Goal: Information Seeking & Learning: Learn about a topic

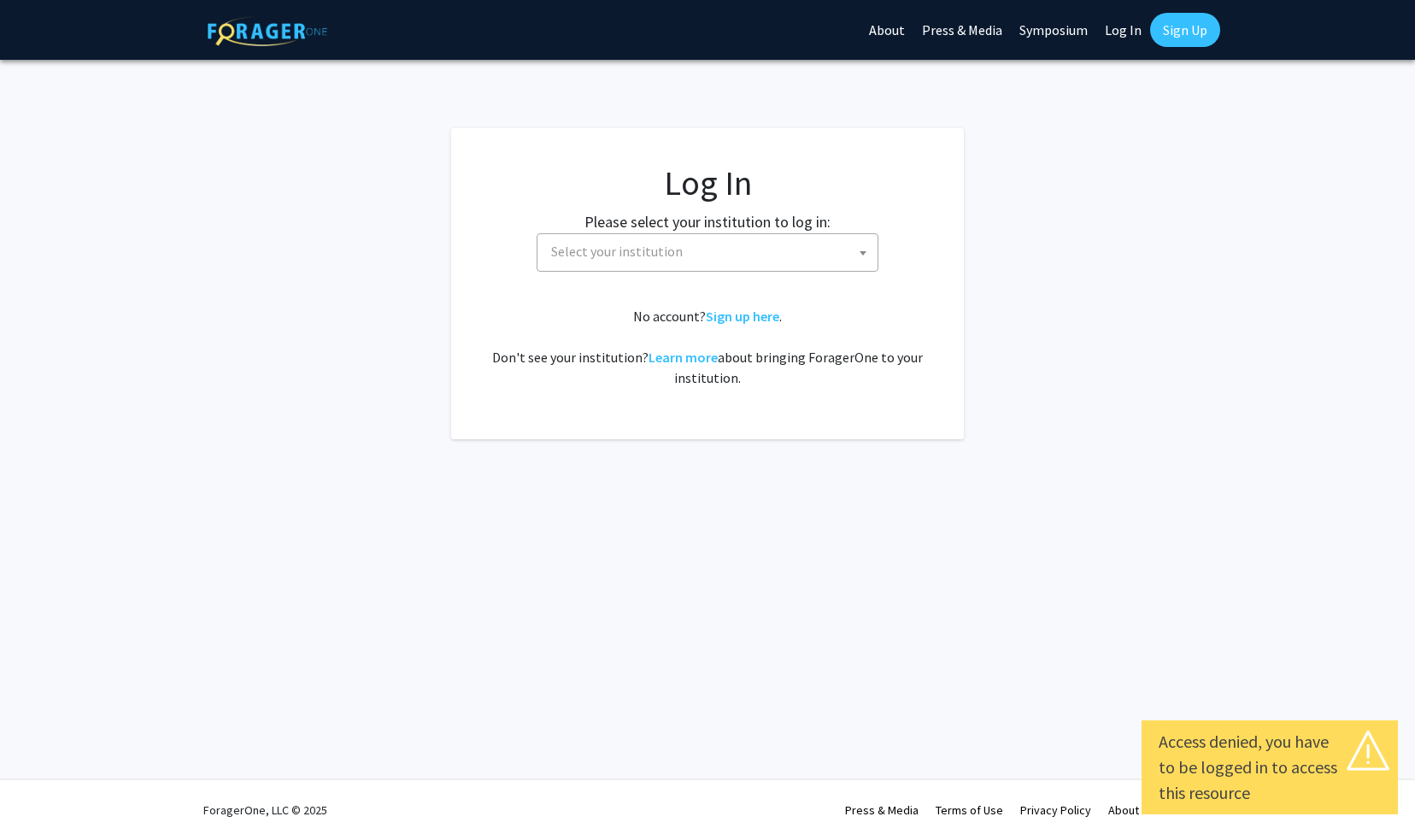
select select
click at [748, 264] on span "Select your institution" at bounding box center [710, 251] width 333 height 35
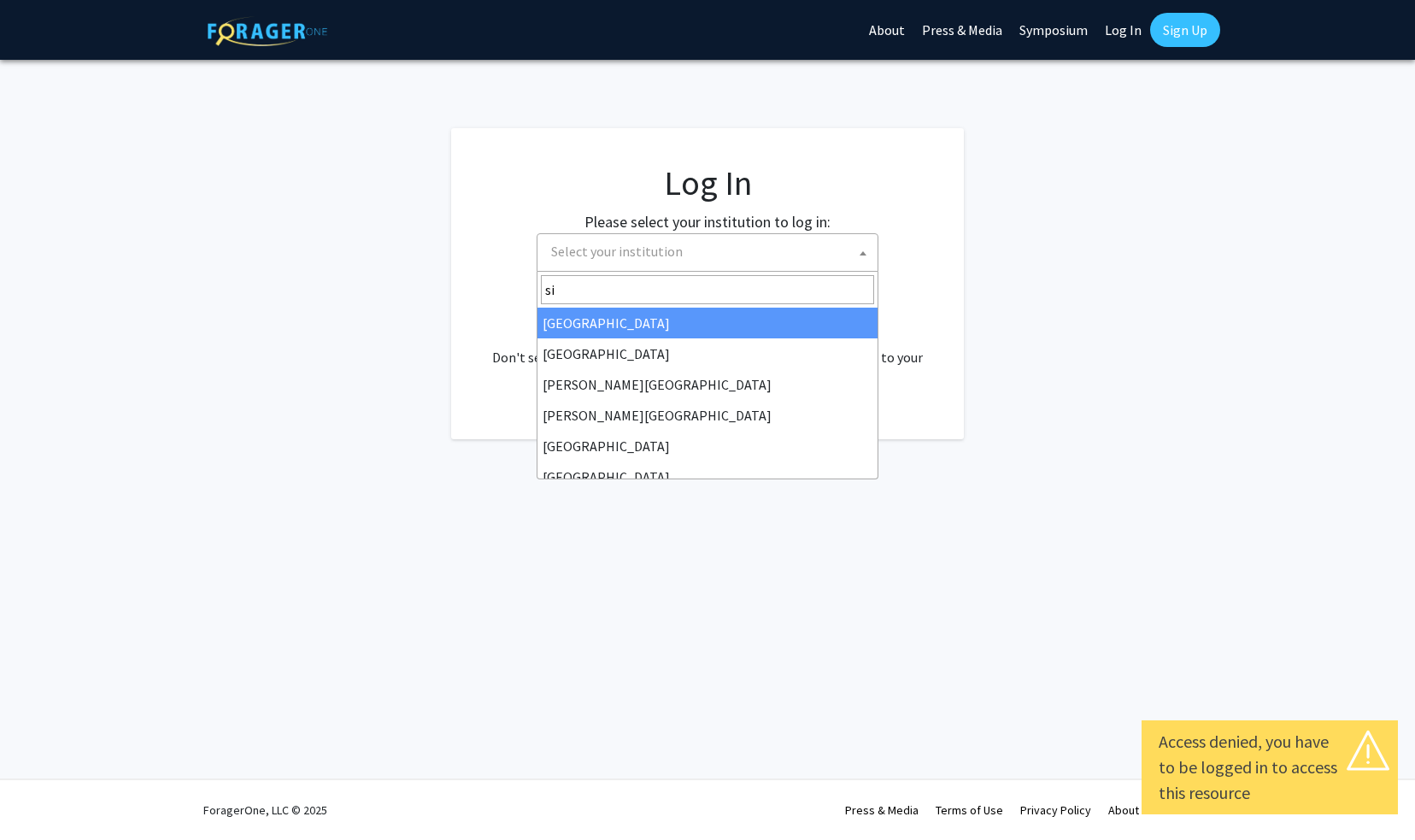
type input "s"
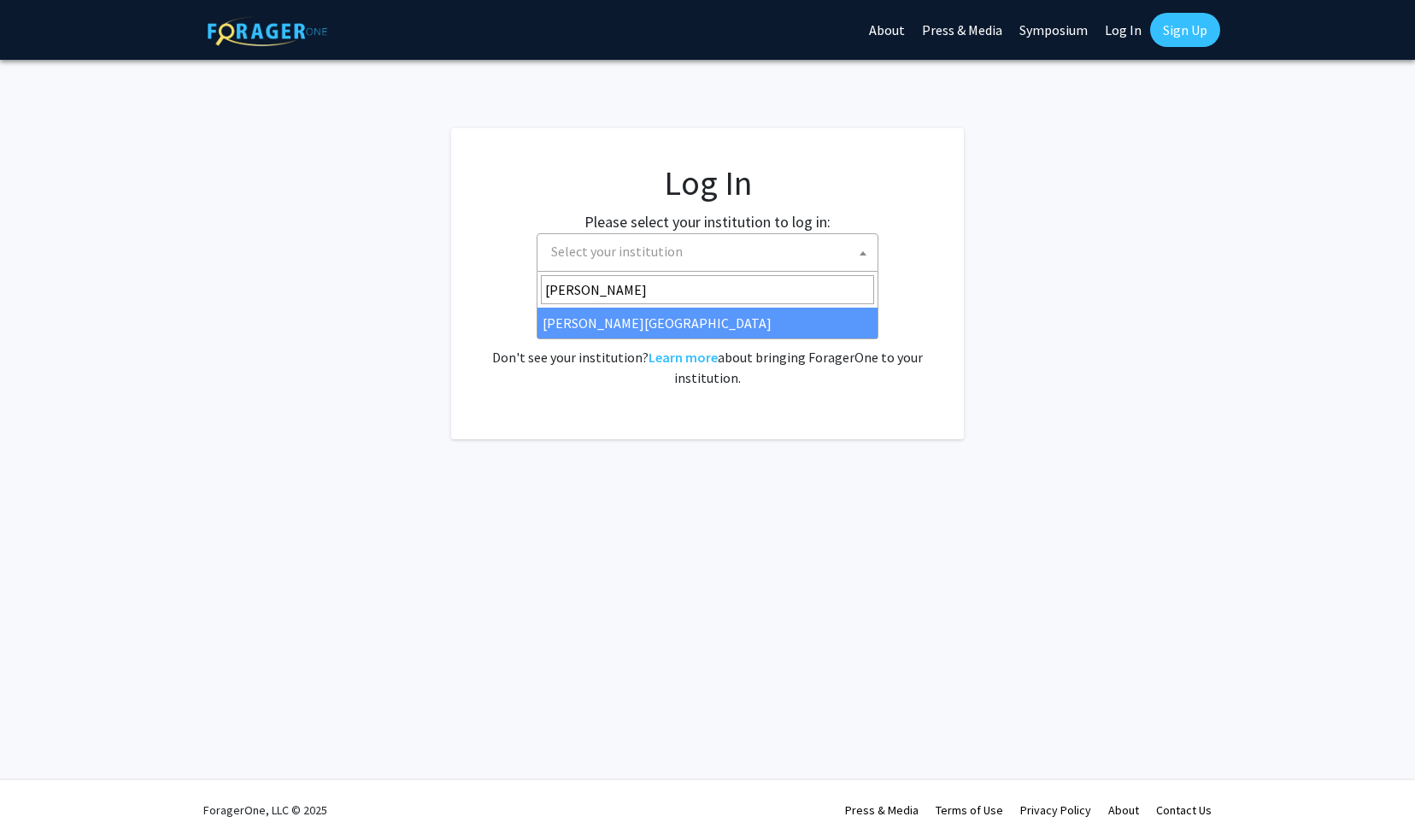
type input "[PERSON_NAME]"
select select "24"
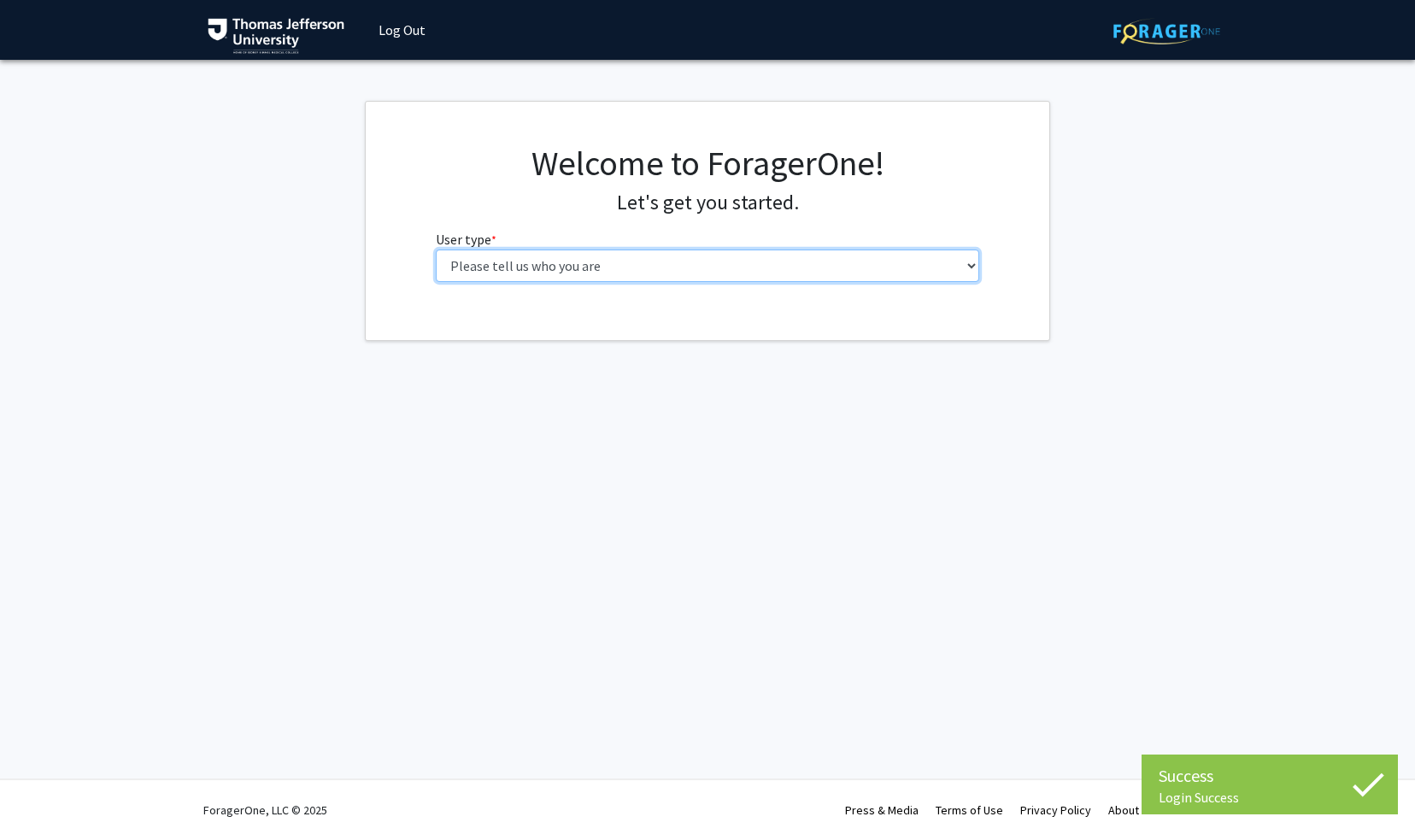
click at [710, 264] on select "Please tell us who you are Undergraduate Student Master's Student Doctoral Cand…" at bounding box center [708, 265] width 544 height 32
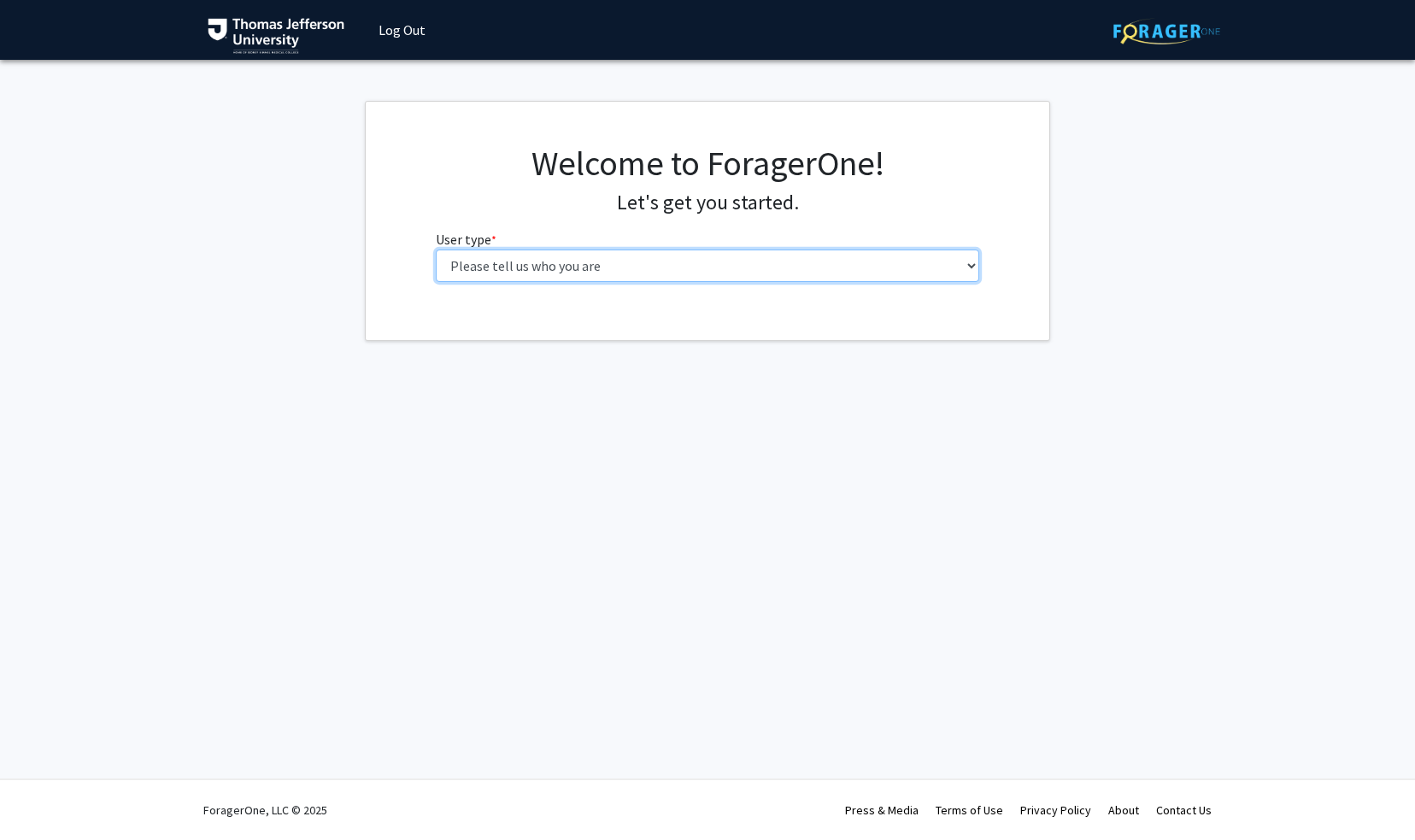
select select "3: doc"
click at [436, 249] on select "Please tell us who you are Undergraduate Student Master's Student Doctoral Cand…" at bounding box center [708, 265] width 544 height 32
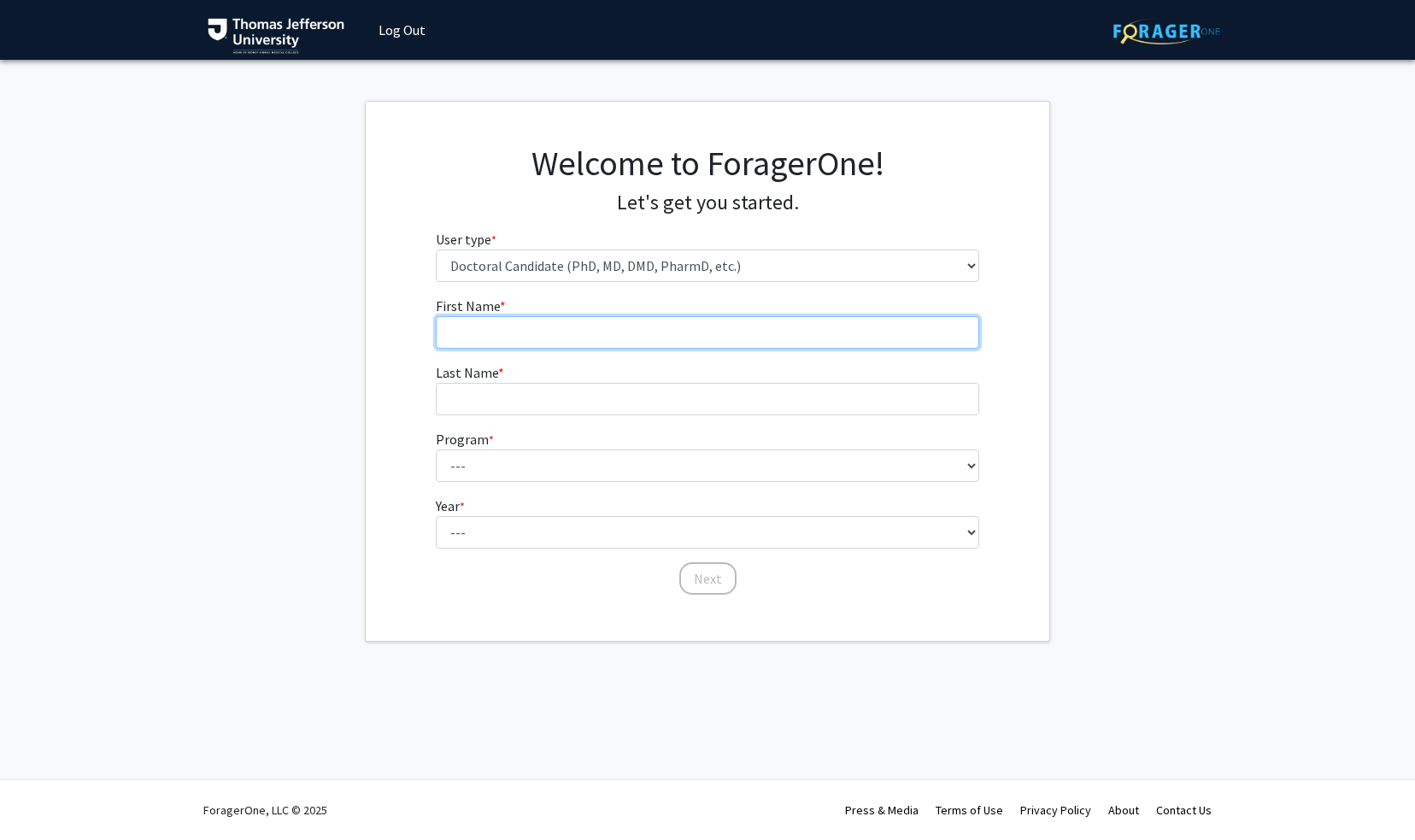
click at [653, 340] on input "First Name * required" at bounding box center [708, 332] width 544 height 32
type input "[PERSON_NAME]"
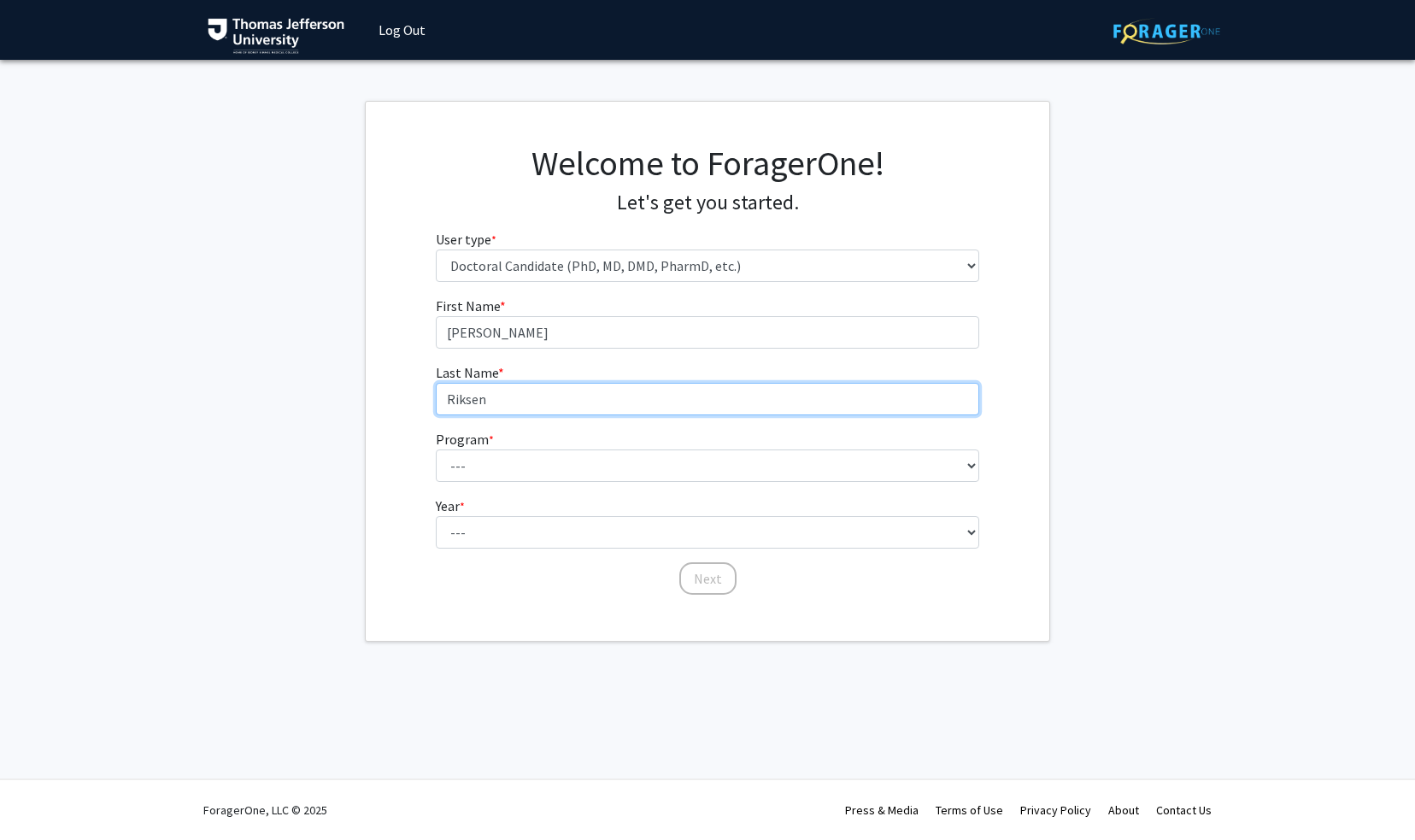
type input "Riksen"
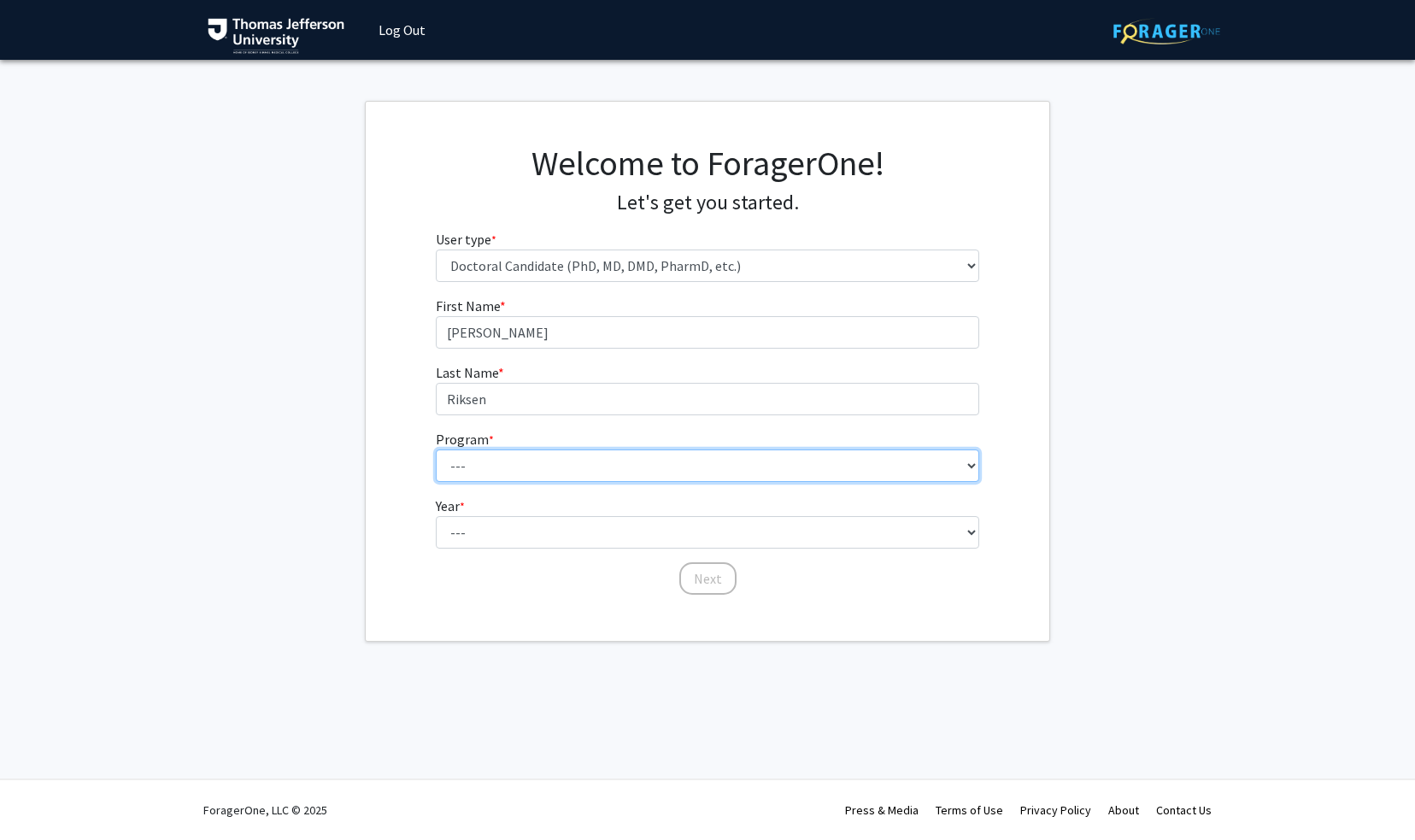
click at [554, 472] on select "--- Accelerated 3+3 BS in Health Sciences/Doctor of [MEDICAL_DATA] Accelerated …" at bounding box center [708, 465] width 544 height 32
select select "35: 815"
click at [436, 449] on select "--- Accelerated 3+3 BS in Health Sciences/Doctor of [MEDICAL_DATA] Accelerated …" at bounding box center [708, 465] width 544 height 32
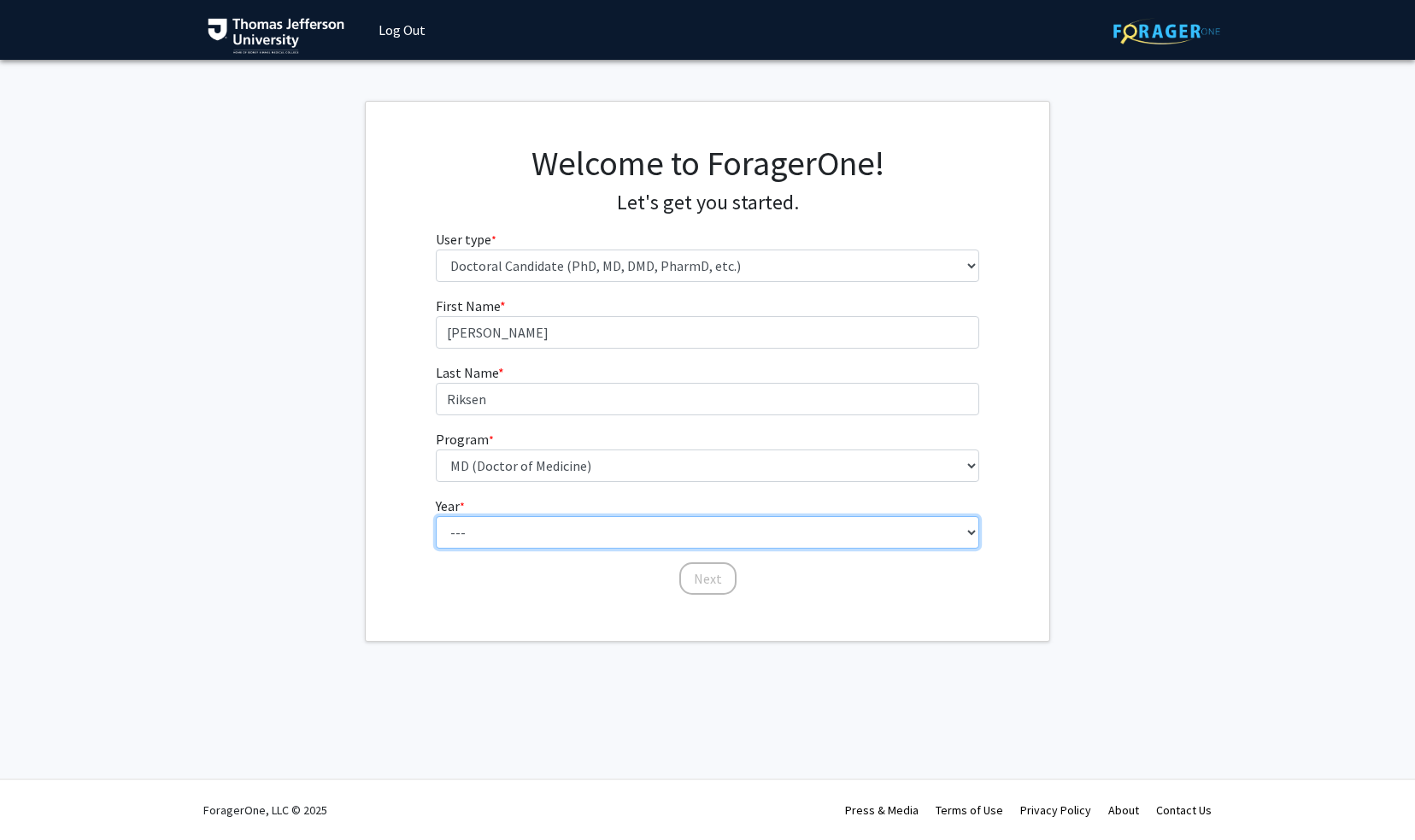
click at [576, 526] on select "--- First Year Second Year Third Year Fourth Year Fifth Year Sixth Year Seventh…" at bounding box center [708, 532] width 544 height 32
select select "1: first_year"
click at [436, 516] on select "--- First Year Second Year Third Year Fourth Year Fifth Year Sixth Year Seventh…" at bounding box center [708, 532] width 544 height 32
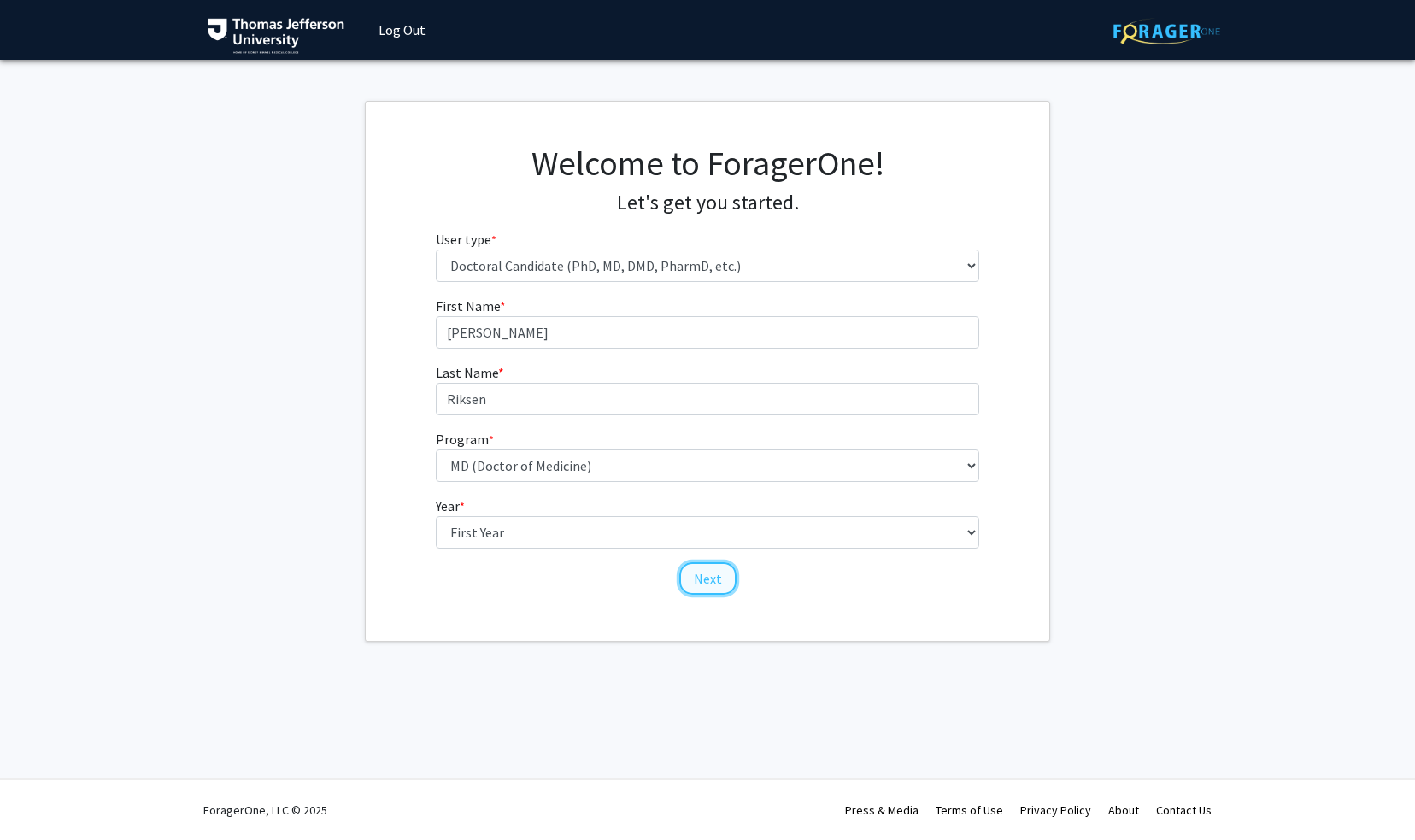
click at [695, 573] on button "Next" at bounding box center [707, 578] width 57 height 32
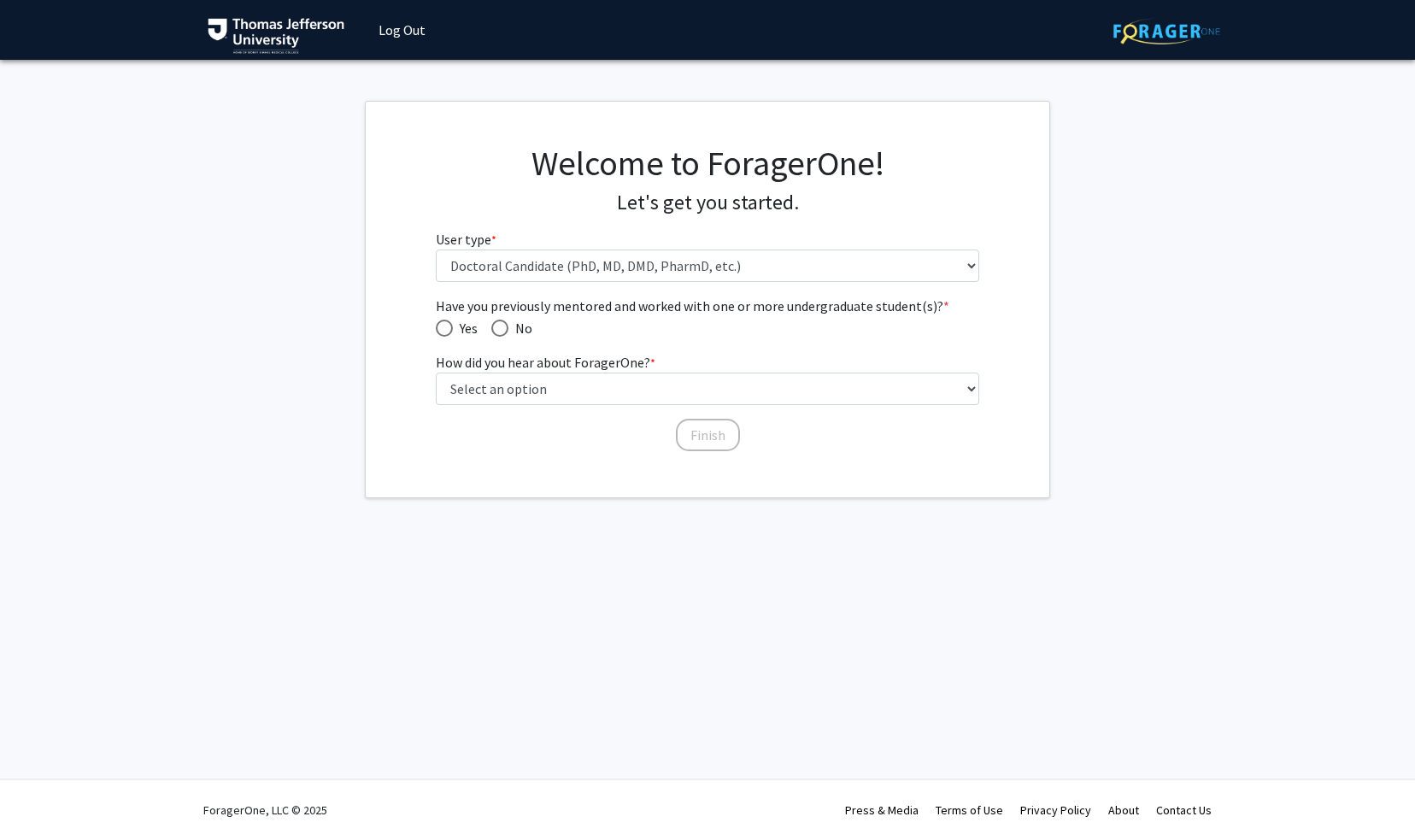
click at [501, 327] on span "Have you previously mentored and worked with one or more undergraduate student(…" at bounding box center [499, 328] width 17 height 17
click at [501, 327] on input "No" at bounding box center [499, 328] width 17 height 17
radio input "true"
click at [554, 390] on select "Select an option Peer/student recommendation Faculty/staff recommendation Unive…" at bounding box center [708, 388] width 544 height 32
select select "2: faculty_recommendation"
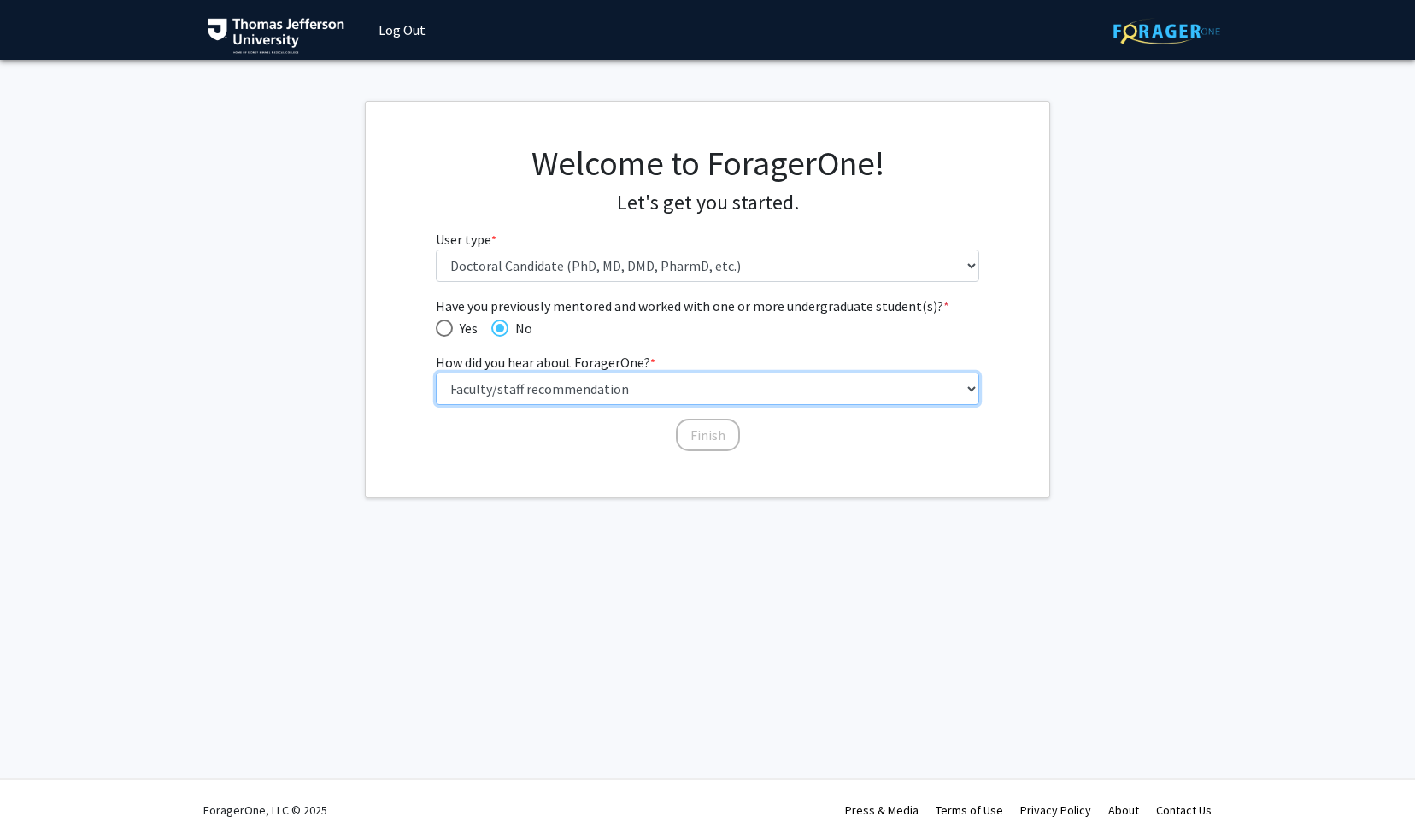
click at [436, 372] on select "Select an option Peer/student recommendation Faculty/staff recommendation Unive…" at bounding box center [708, 388] width 544 height 32
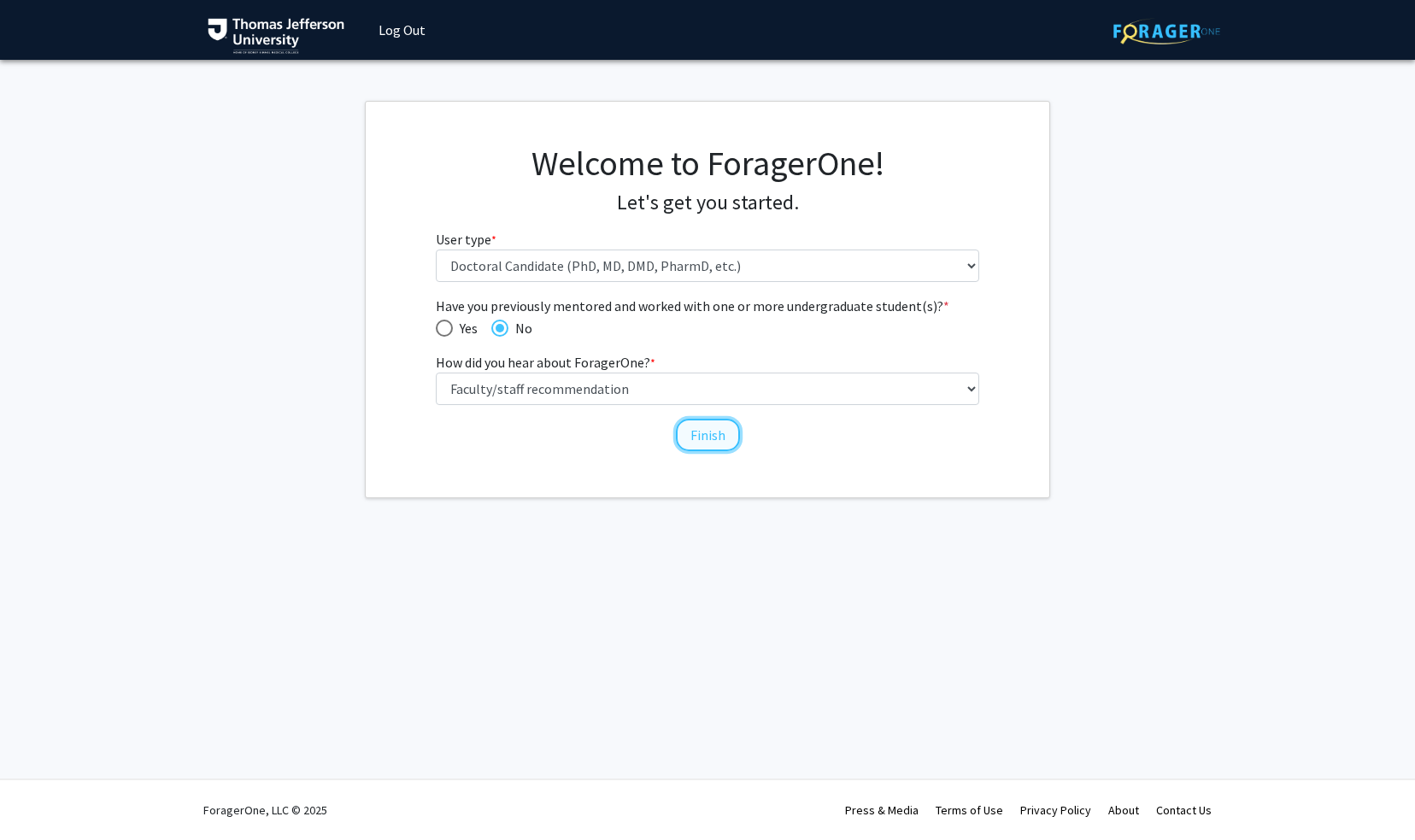
click at [702, 434] on button "Finish" at bounding box center [708, 435] width 64 height 32
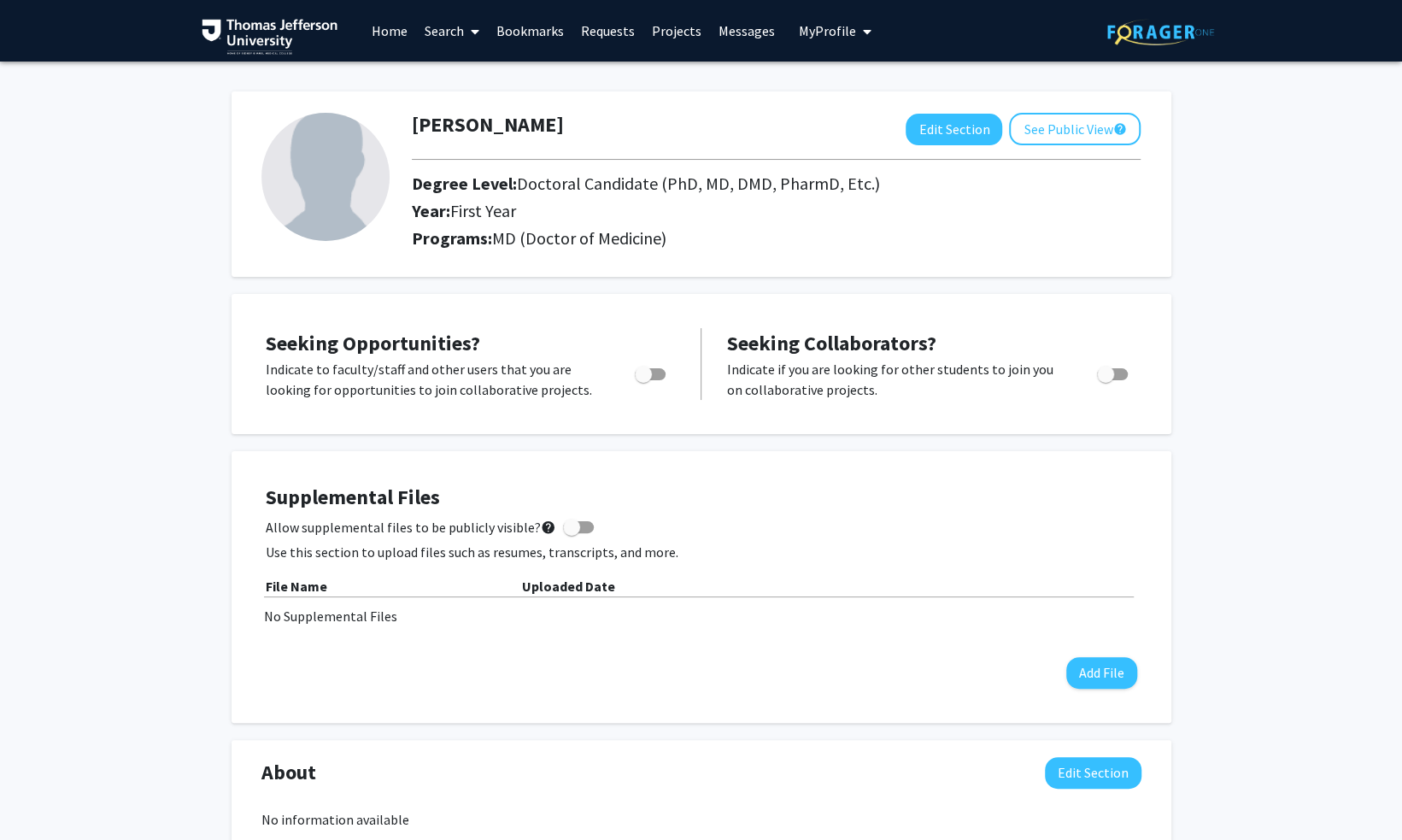
click at [466, 35] on span at bounding box center [471, 32] width 15 height 60
click at [689, 32] on link "Projects" at bounding box center [676, 31] width 67 height 60
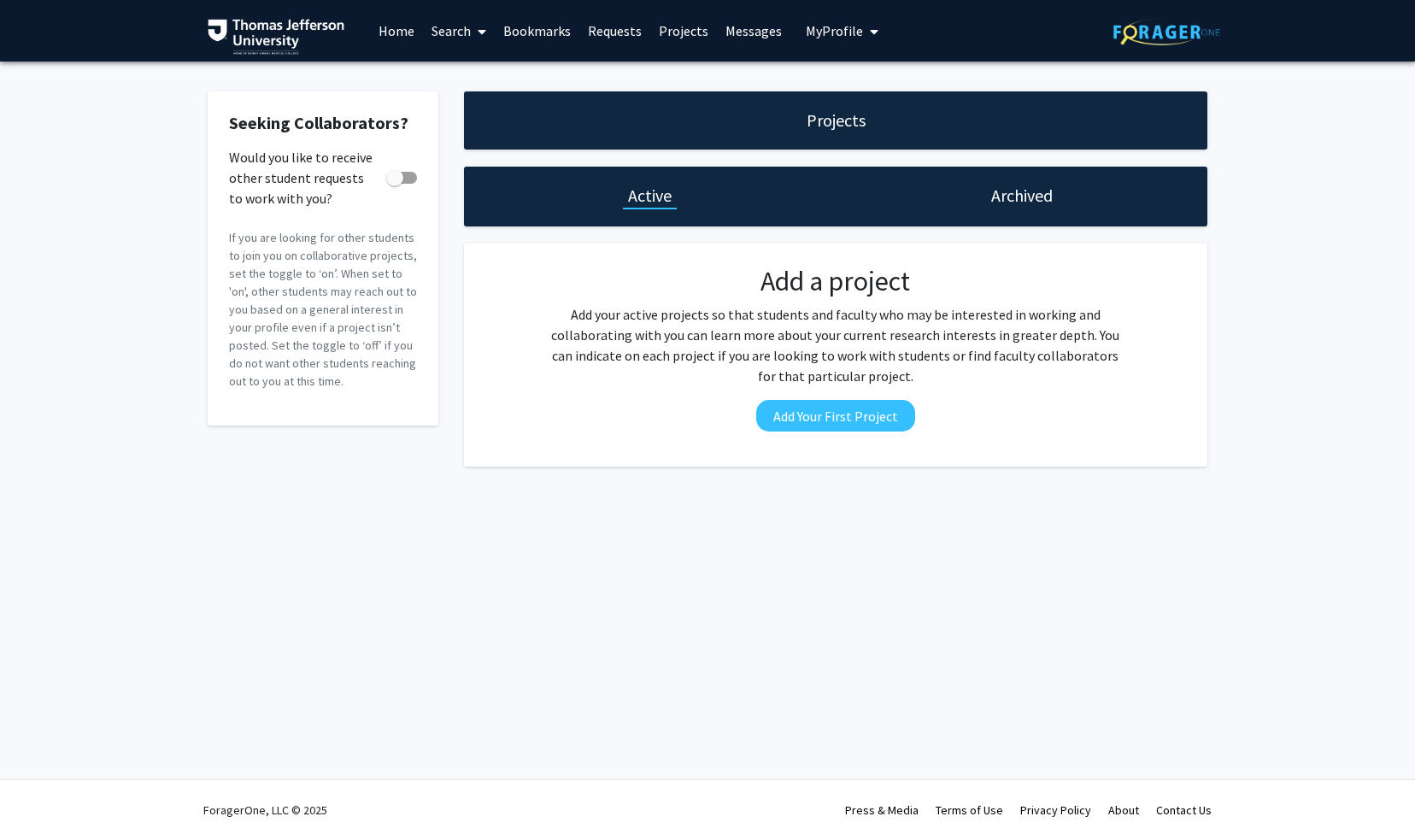
click at [400, 36] on link "Home" at bounding box center [396, 31] width 53 height 60
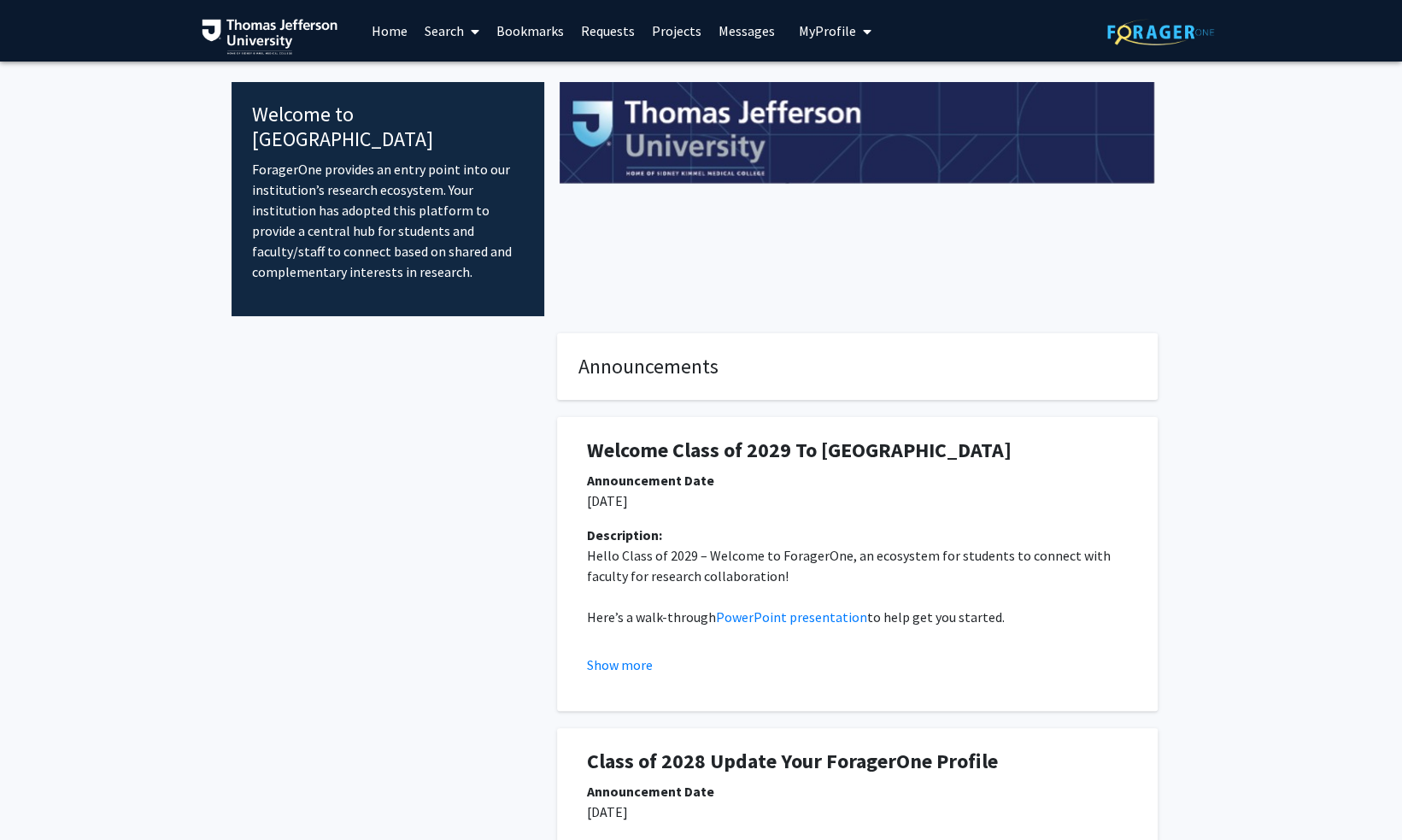
click at [451, 33] on link "Search" at bounding box center [452, 31] width 72 height 60
click at [476, 79] on span "Faculty/Staff" at bounding box center [479, 79] width 126 height 34
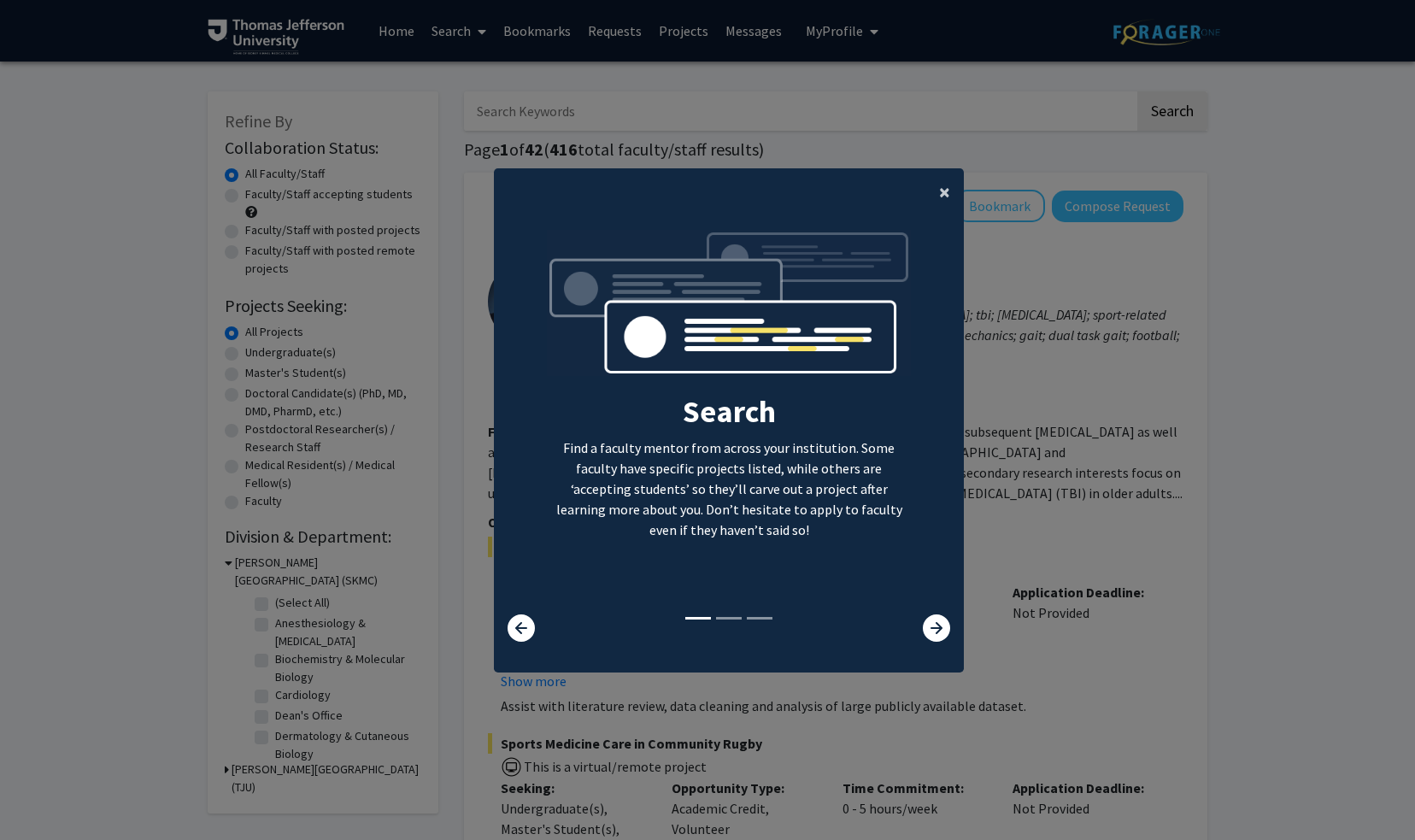
click at [945, 193] on button "×" at bounding box center [944, 192] width 38 height 48
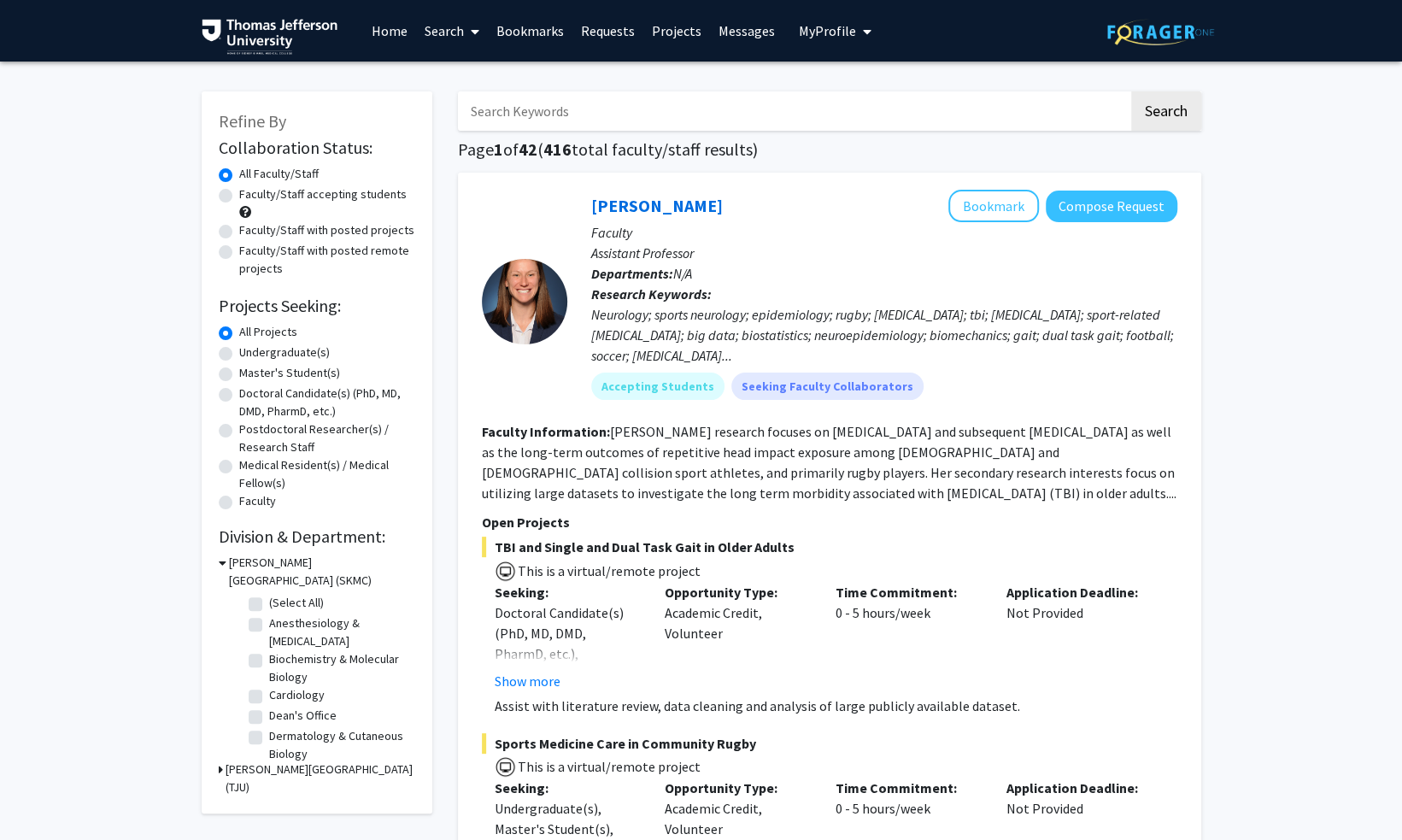
click at [642, 120] on input "Search Keywords" at bounding box center [793, 110] width 671 height 39
type input "root"
click at [1131, 91] on button "Search" at bounding box center [1166, 110] width 70 height 39
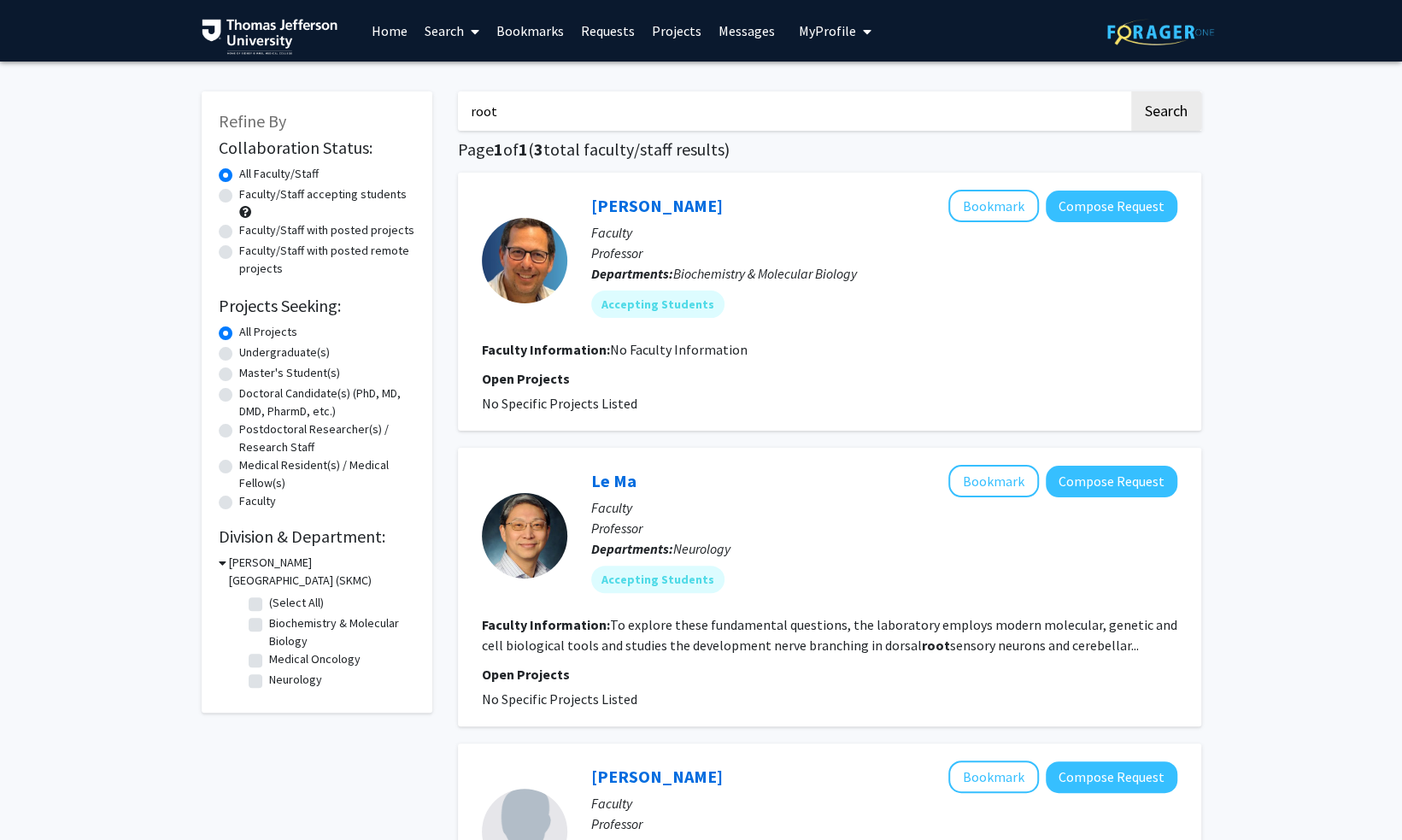
click at [529, 260] on div at bounding box center [524, 260] width 85 height 85
click at [639, 203] on link "[PERSON_NAME]" at bounding box center [657, 205] width 132 height 21
click at [832, 499] on p "Faculty" at bounding box center [884, 507] width 586 height 21
drag, startPoint x: 565, startPoint y: 101, endPoint x: 447, endPoint y: 108, distance: 118.1
click at [447, 108] on div "root Search Page 1 of 1 ( 3 total faculty/staff results) [PERSON_NAME] Bookmark…" at bounding box center [829, 597] width 769 height 1047
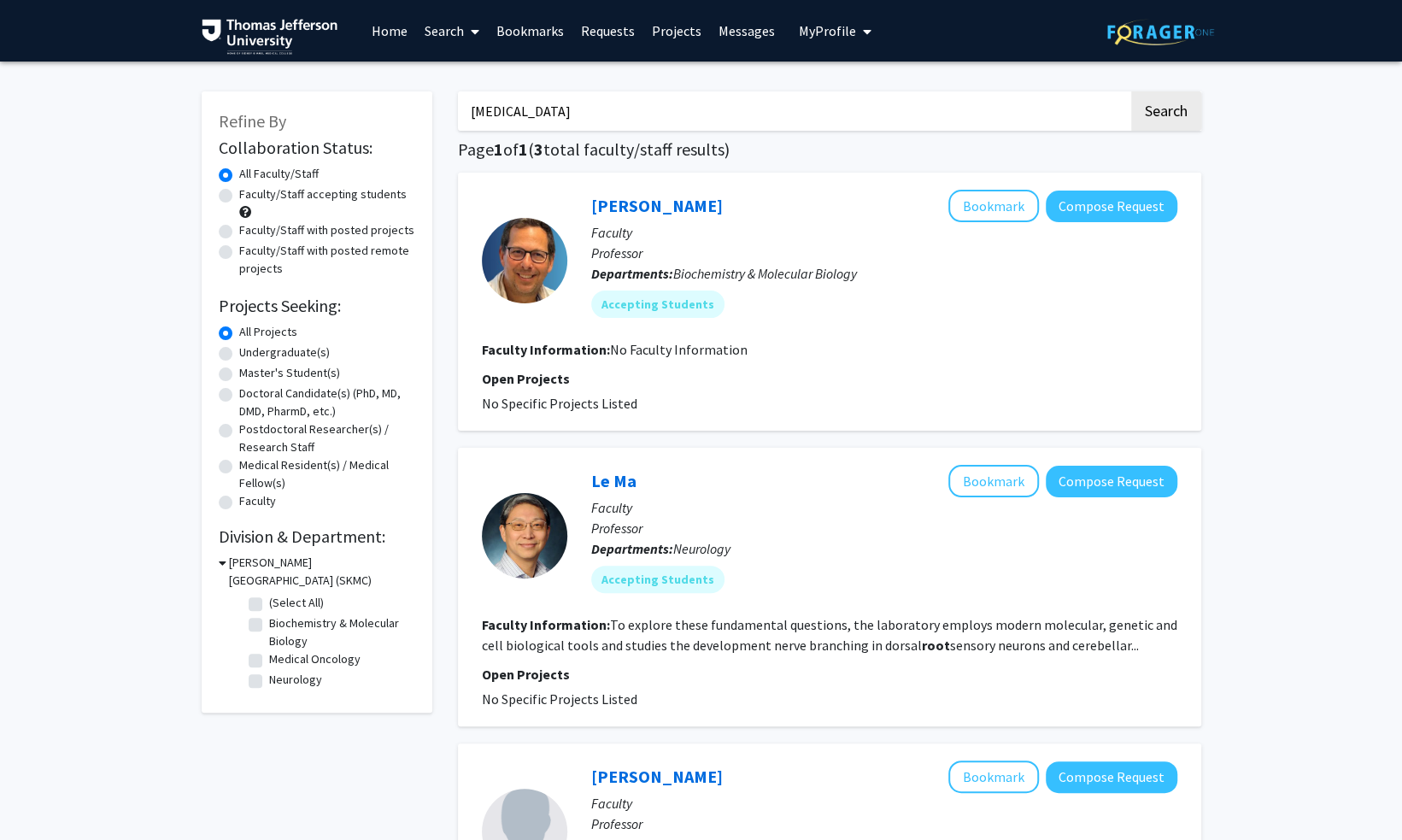
type input "[MEDICAL_DATA]"
click at [1131, 91] on button "Search" at bounding box center [1166, 110] width 70 height 39
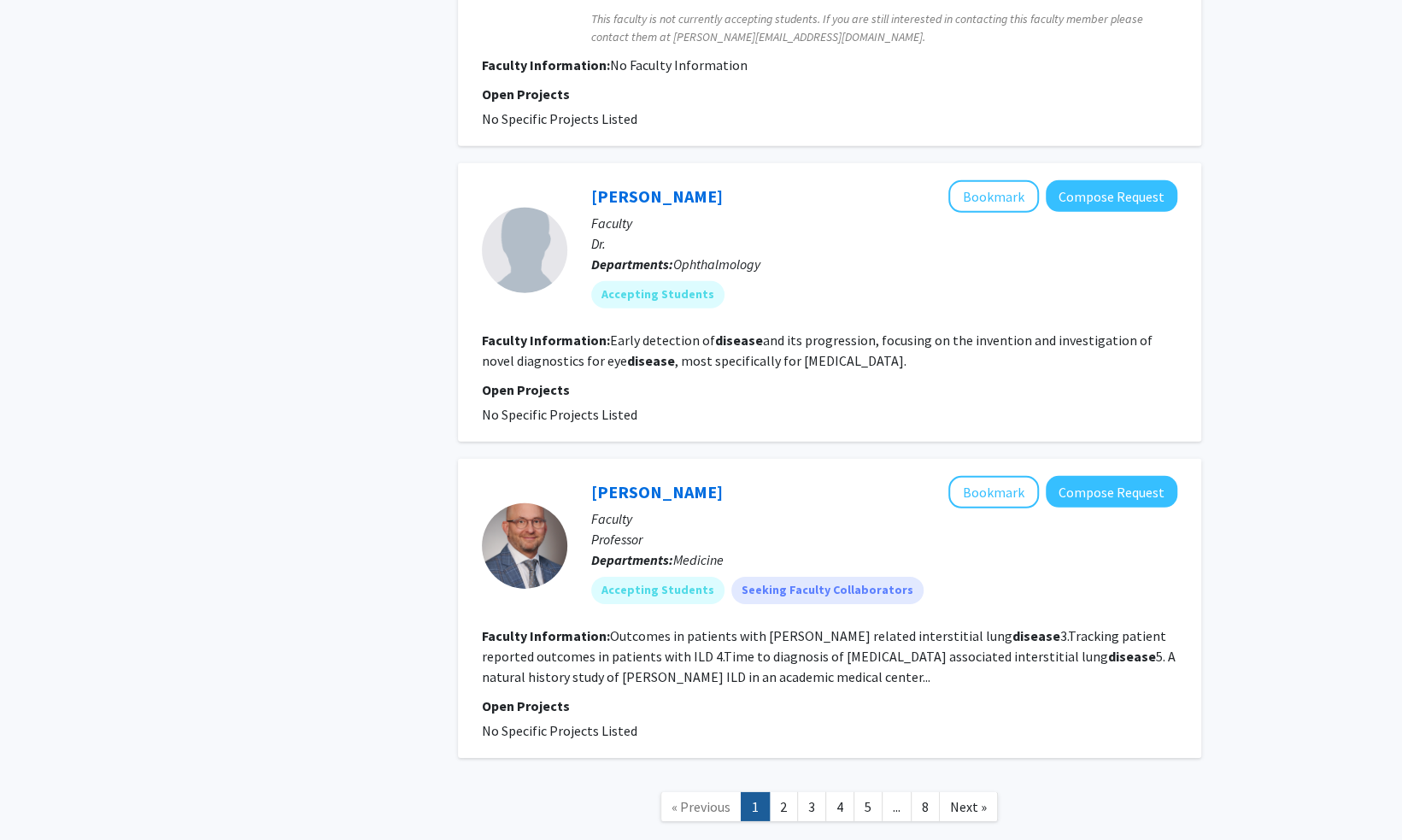
scroll to position [7333, 0]
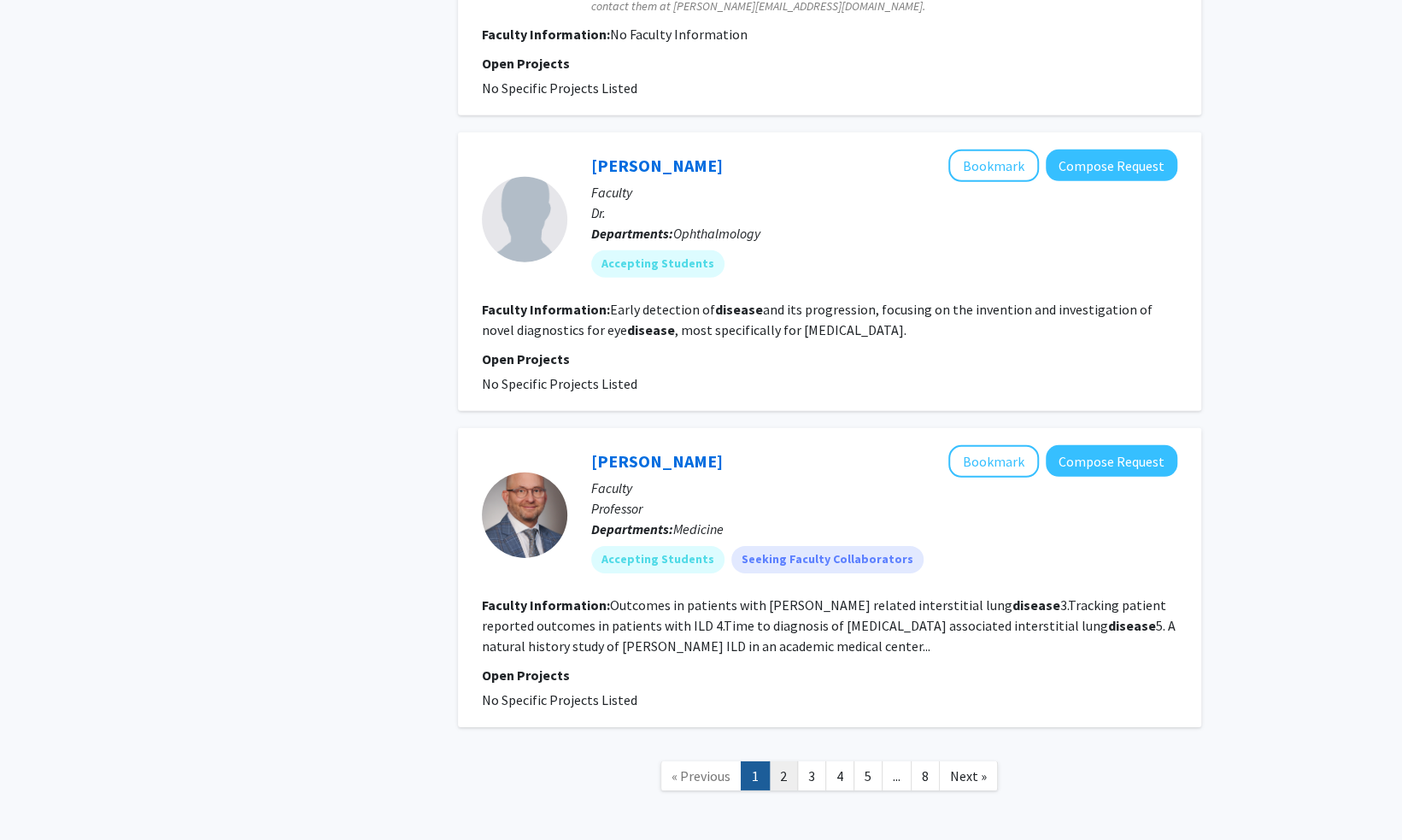
click at [791, 761] on link "2" at bounding box center [783, 776] width 29 height 30
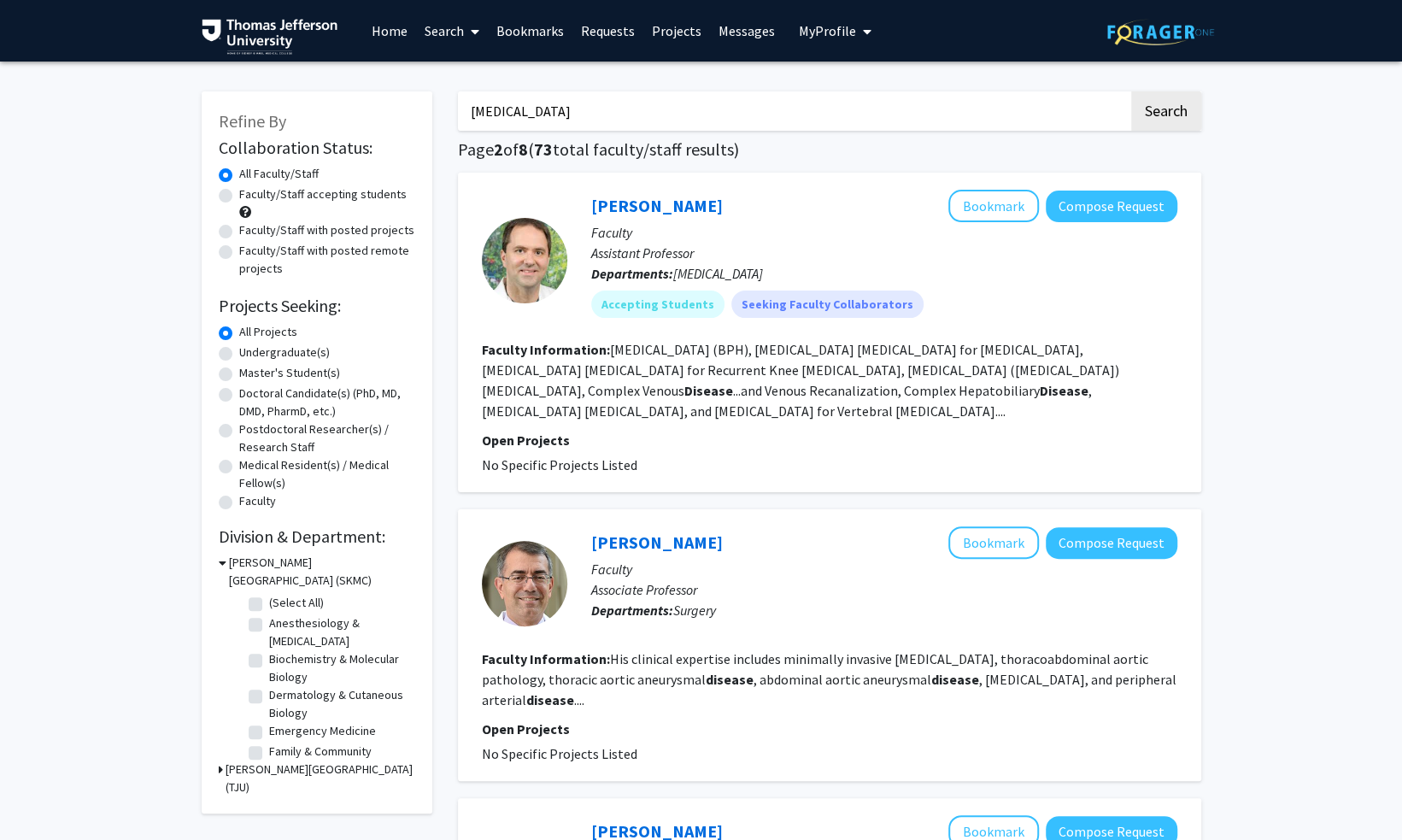
click at [234, 230] on div "Faculty/Staff with posted projects" at bounding box center [317, 231] width 196 height 21
click at [239, 232] on label "Faculty/Staff with posted projects" at bounding box center [326, 230] width 175 height 18
click at [239, 232] on input "Faculty/Staff with posted projects" at bounding box center [244, 226] width 11 height 11
radio input "true"
